Goal: Task Accomplishment & Management: Use online tool/utility

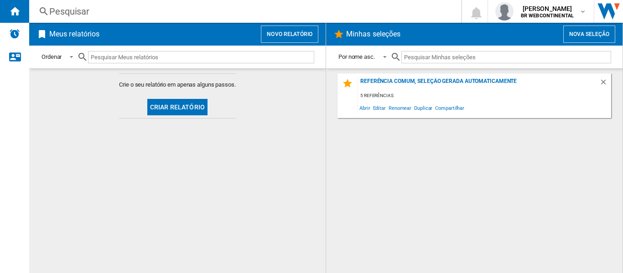
click at [273, 30] on button "Novo relatório" at bounding box center [290, 34] width 58 height 17
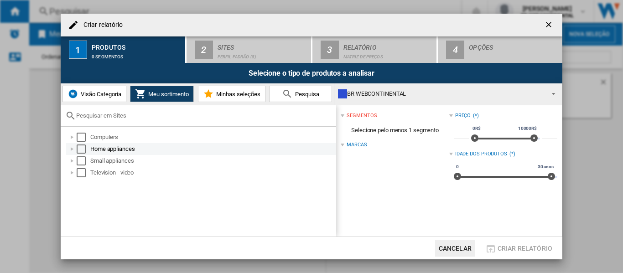
click at [73, 151] on div at bounding box center [72, 149] width 9 height 9
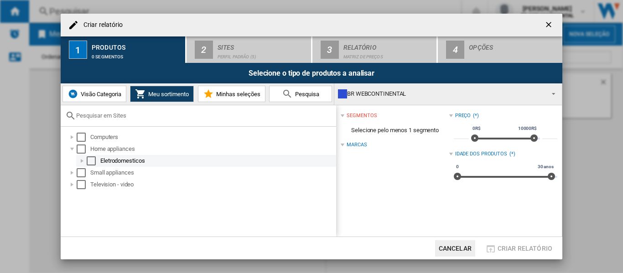
click at [83, 163] on div at bounding box center [82, 161] width 9 height 9
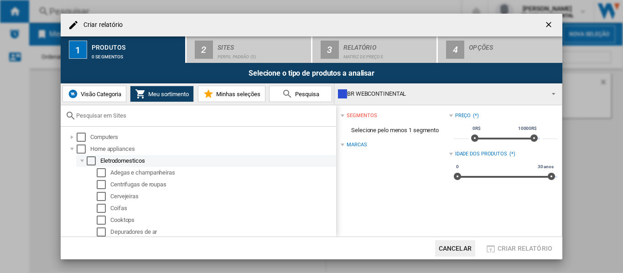
click at [94, 165] on div "Select" at bounding box center [91, 161] width 9 height 9
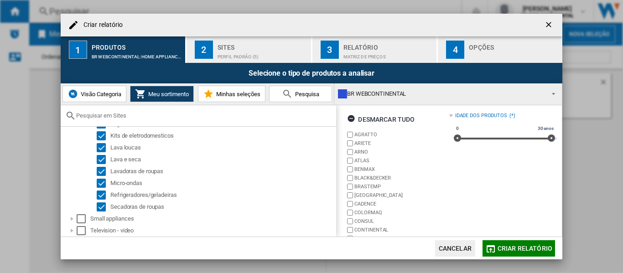
scroll to position [82, 0]
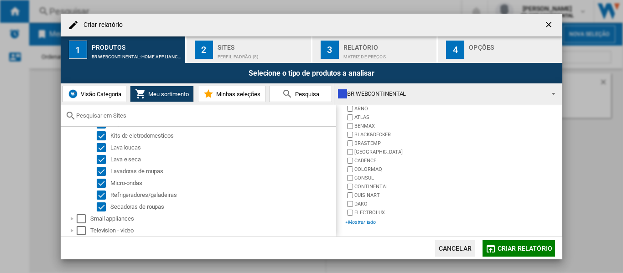
click at [364, 223] on div "+Mostrar tudo" at bounding box center [397, 222] width 104 height 7
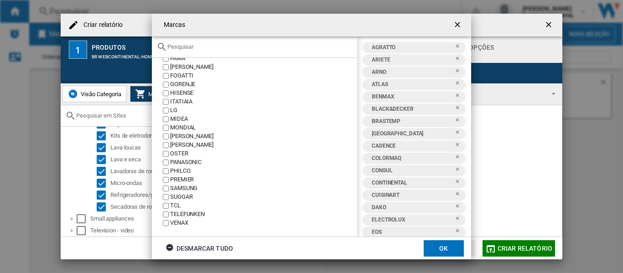
scroll to position [0, 0]
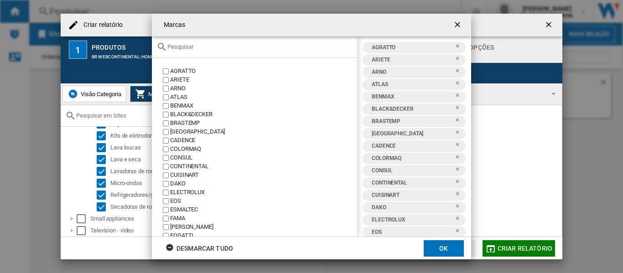
click at [445, 253] on button "OK" at bounding box center [444, 249] width 40 height 16
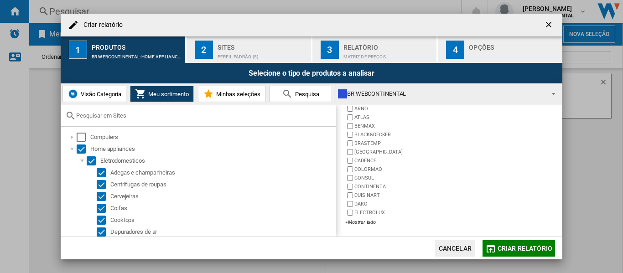
click at [247, 50] on div "Perfil padrão (5)" at bounding box center [263, 55] width 90 height 10
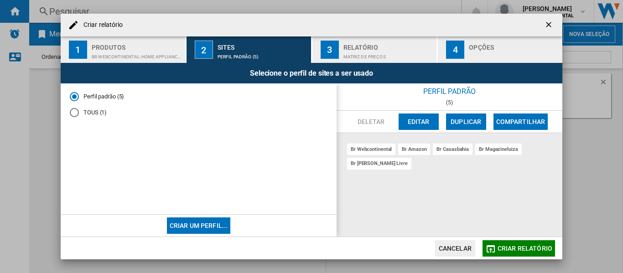
click at [125, 42] on div "Produtos" at bounding box center [137, 45] width 90 height 10
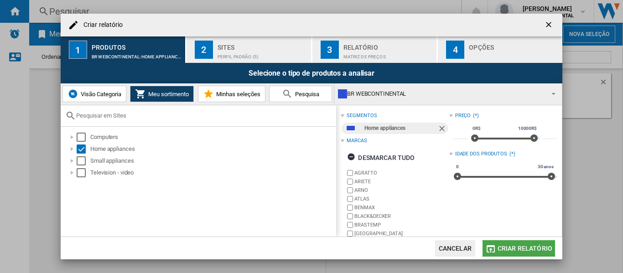
click at [495, 246] on md-icon "button" at bounding box center [491, 249] width 11 height 11
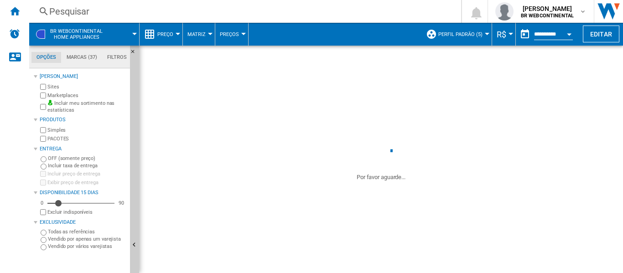
drag, startPoint x: 203, startPoint y: 52, endPoint x: 288, endPoint y: 75, distance: 87.9
click at [288, 75] on span at bounding box center [381, 91] width 484 height 91
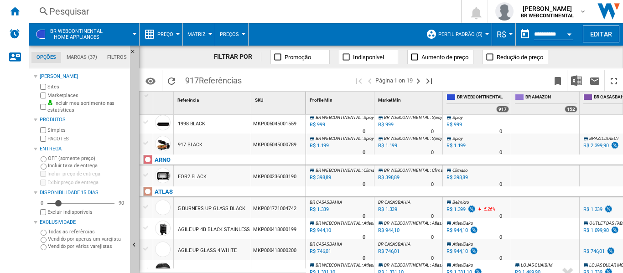
scroll to position [141, 0]
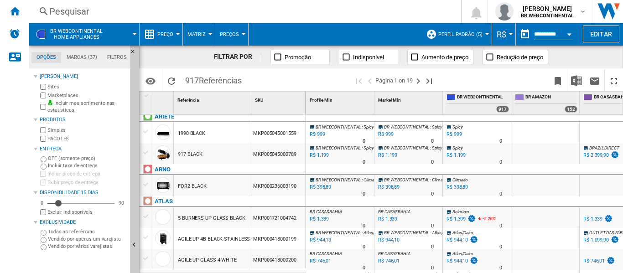
click at [86, 61] on md-tab-item "Marcas (37)" at bounding box center [81, 57] width 41 height 11
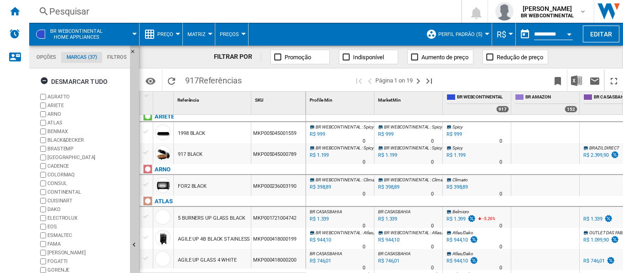
scroll to position [35, 0]
click at [48, 85] on ng-md-icon "button" at bounding box center [45, 82] width 11 height 11
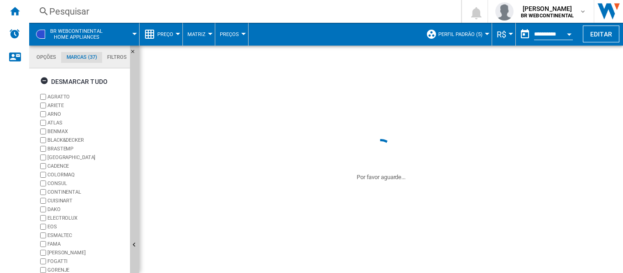
scroll to position [82, 0]
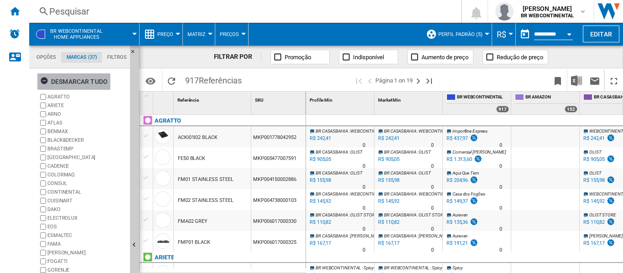
click at [63, 76] on div "Desmarcar tudo" at bounding box center [74, 81] width 68 height 16
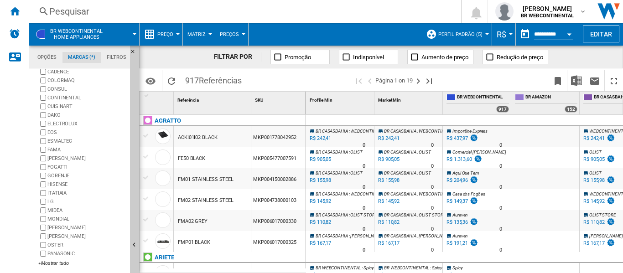
click at [46, 212] on label "MIDEA" at bounding box center [82, 210] width 88 height 9
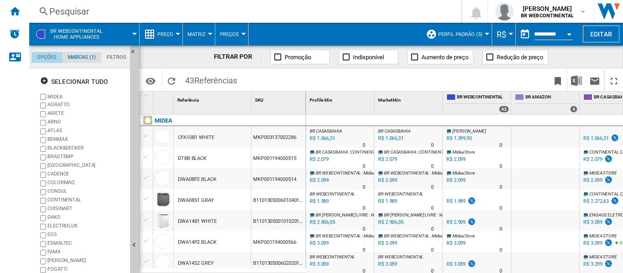
click at [43, 61] on md-tab-item "Opções" at bounding box center [46, 57] width 31 height 11
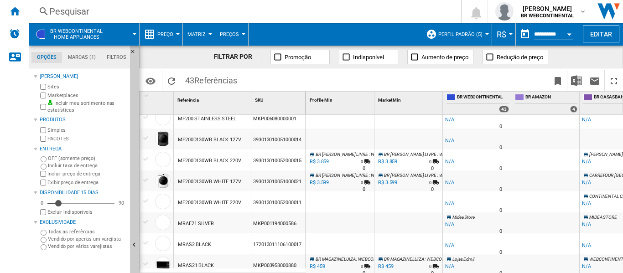
scroll to position [478, 0]
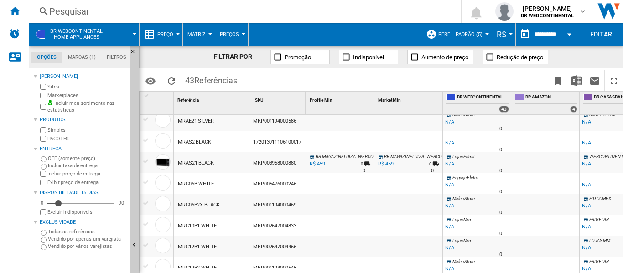
click at [324, 165] on div "R$ 459" at bounding box center [316, 164] width 16 height 9
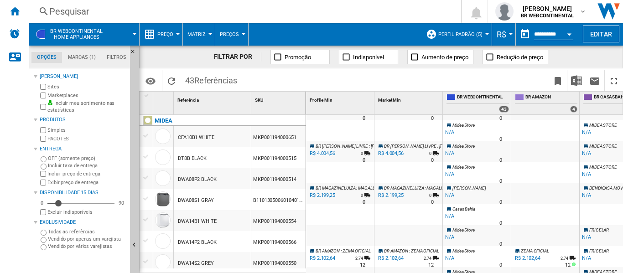
scroll to position [112, 0]
